Goal: Obtain resource: Download file/media

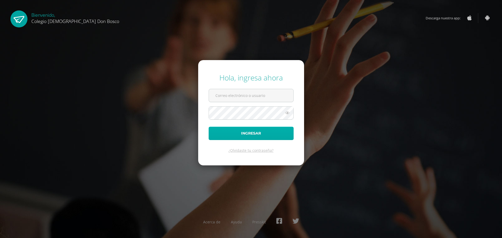
type input "s_tambito@donbosco.edu.gt"
click at [248, 131] on button "Ingresar" at bounding box center [250, 133] width 85 height 13
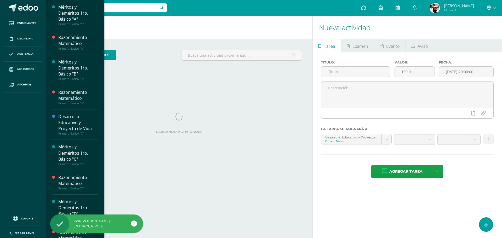
click at [25, 70] on span "Mis cursos" at bounding box center [25, 69] width 17 height 4
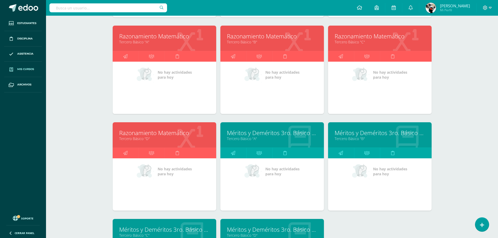
scroll to position [655, 0]
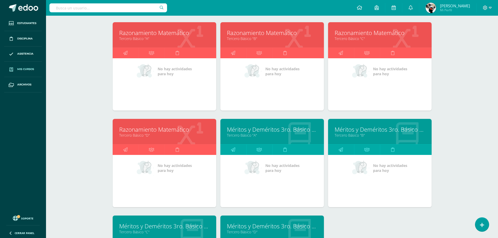
click at [164, 129] on link "Razonamiento Matemático" at bounding box center [164, 129] width 90 height 8
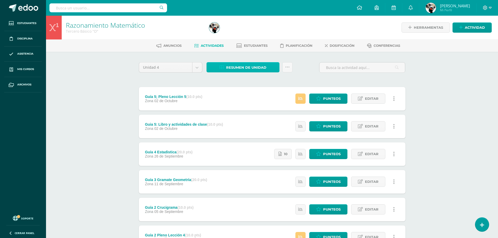
click at [246, 64] on span "Resumen de unidad" at bounding box center [246, 68] width 40 height 10
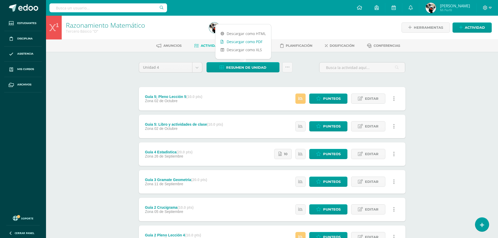
click at [257, 41] on link "Descargar como PDF" at bounding box center [243, 42] width 56 height 8
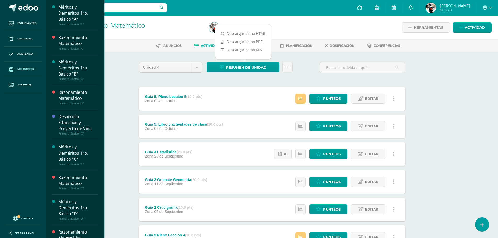
click at [28, 67] on link "Mis cursos" at bounding box center [23, 69] width 38 height 15
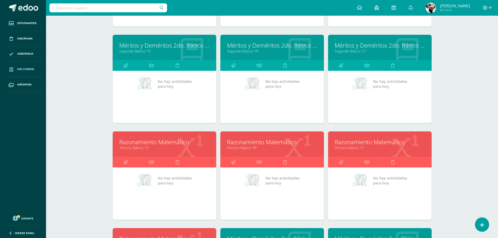
scroll to position [577, 0]
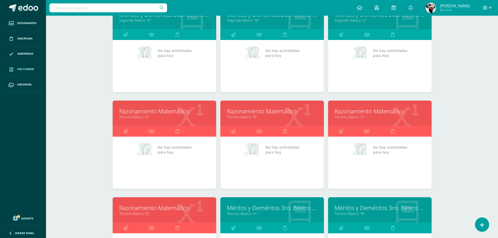
click at [360, 118] on link "Tercero Básico "C"" at bounding box center [379, 116] width 90 height 5
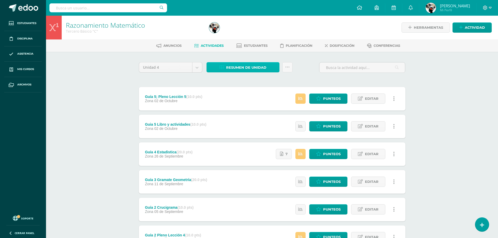
click at [255, 69] on span "Resumen de unidad" at bounding box center [246, 68] width 40 height 10
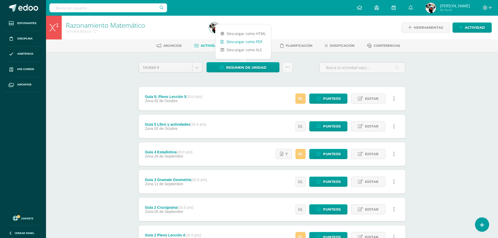
click at [257, 42] on link "Descargar como PDF" at bounding box center [243, 42] width 56 height 8
